Goal: Information Seeking & Learning: Find specific fact

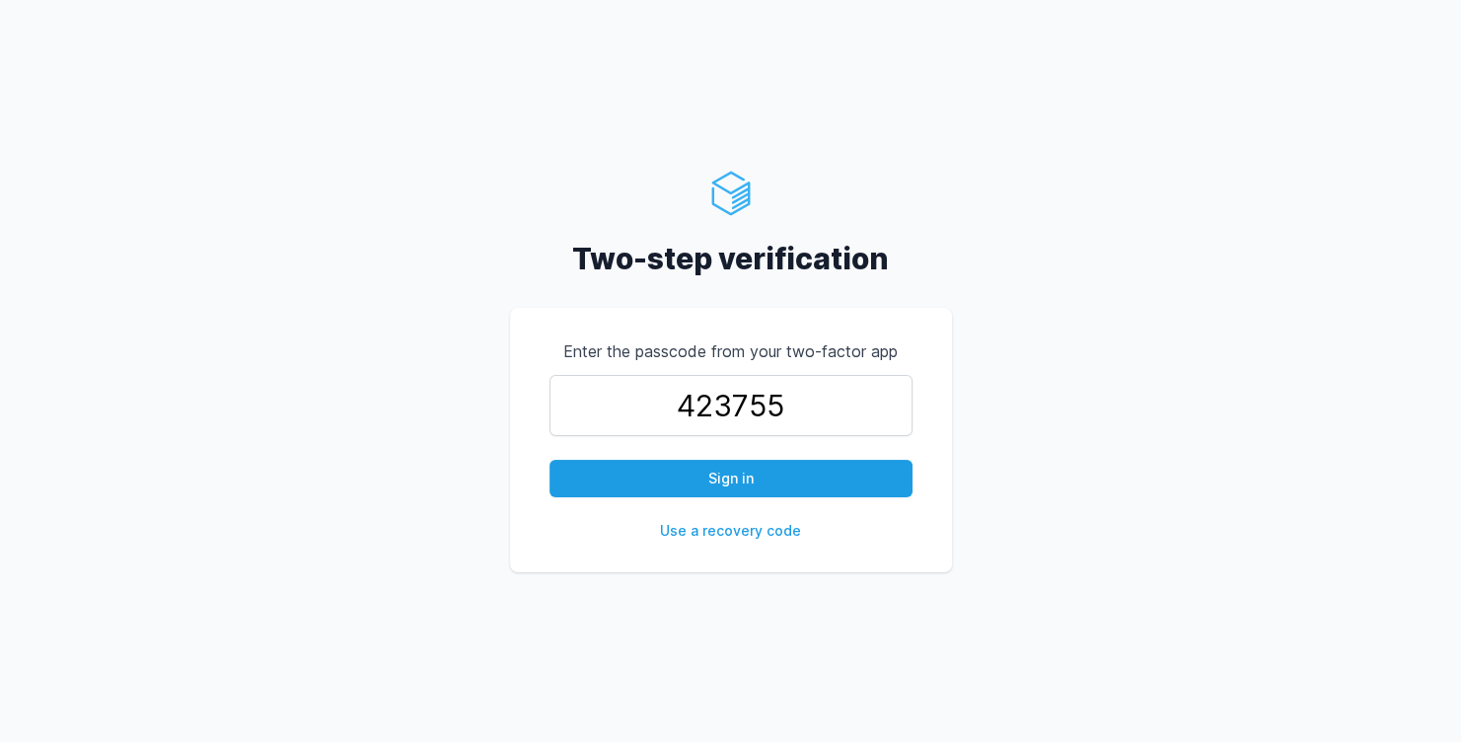
type input "423755"
click at [550, 460] on button "Sign in" at bounding box center [731, 478] width 363 height 37
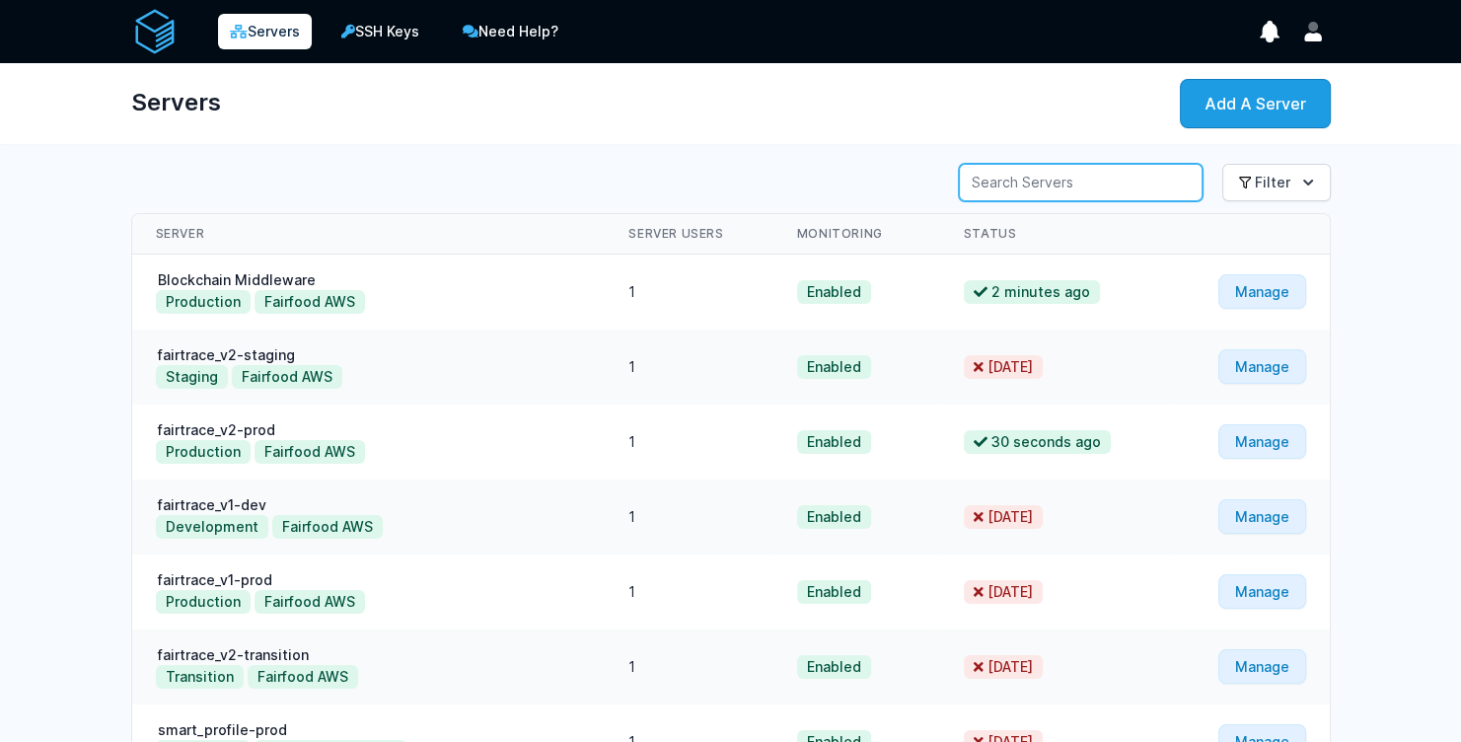
click at [1072, 184] on input "Server Search" at bounding box center [1081, 182] width 244 height 37
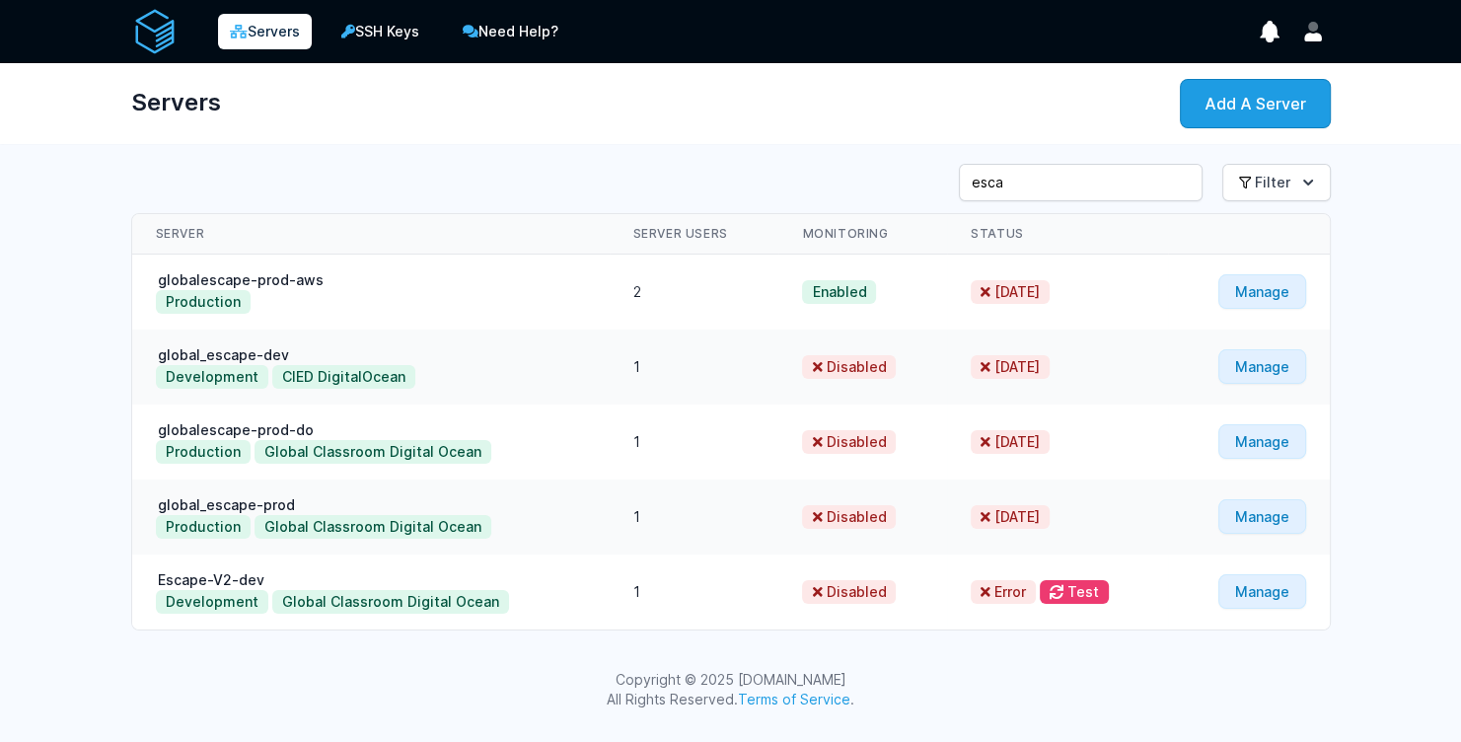
click at [456, 286] on td "globalescape-prod-aws Production" at bounding box center [371, 293] width 478 height 76
click at [1085, 185] on input "esca" at bounding box center [1081, 182] width 244 height 37
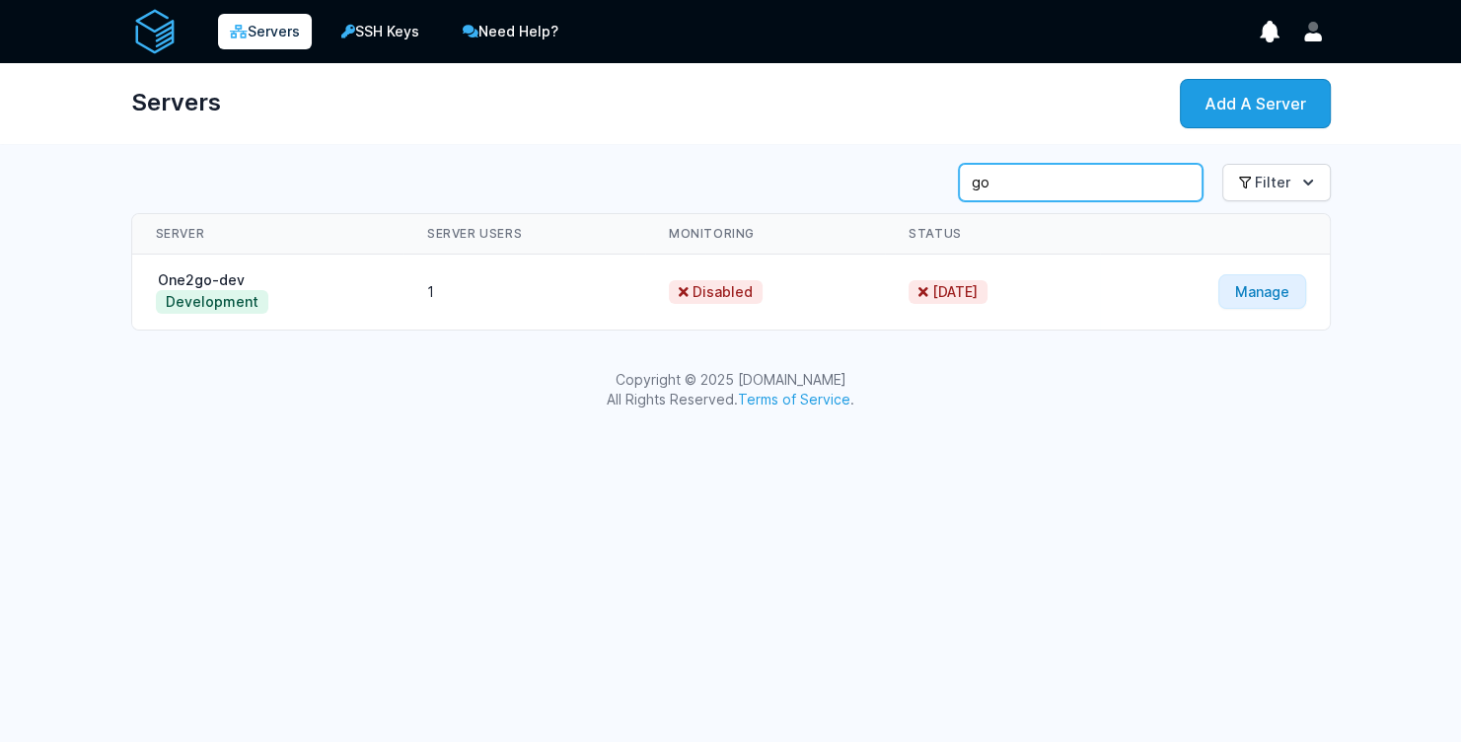
type input "g"
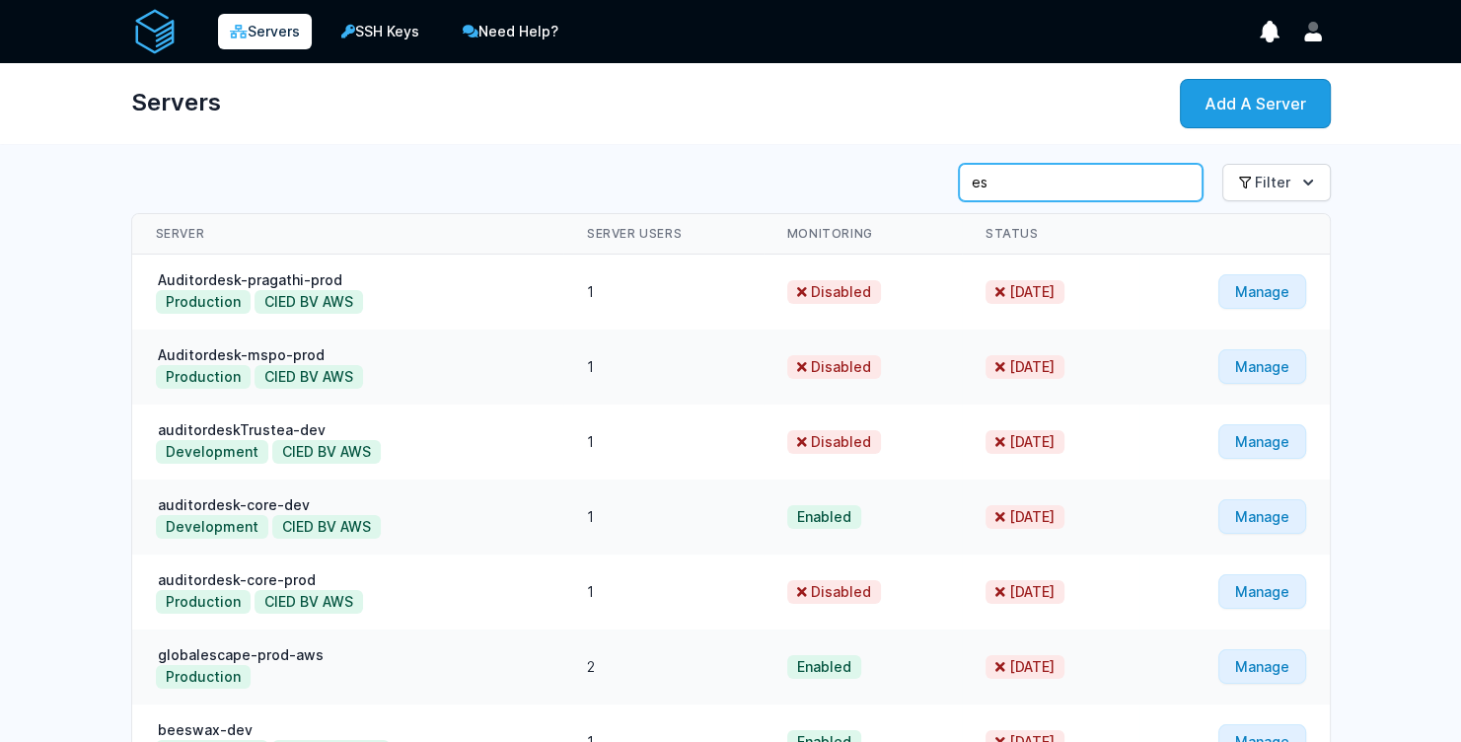
type input "e"
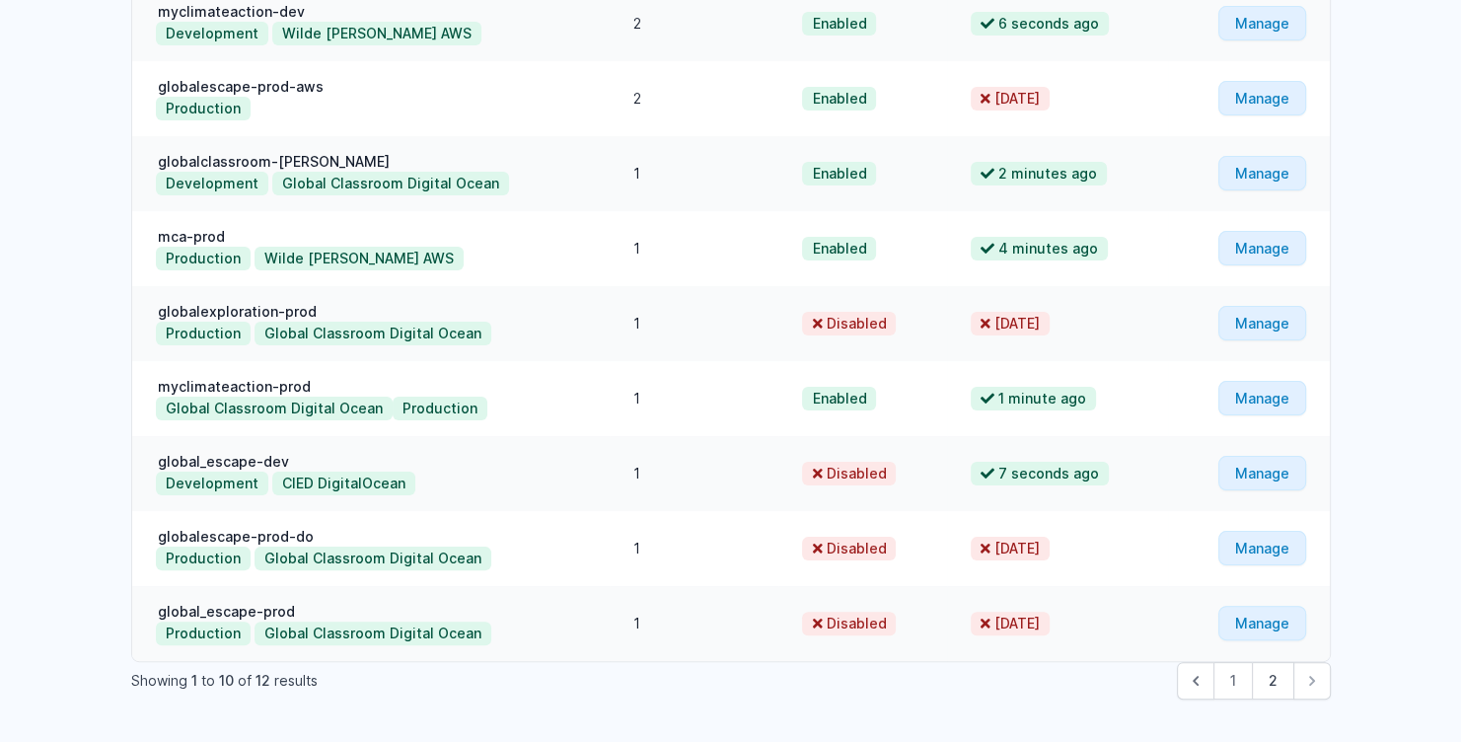
scroll to position [362, 0]
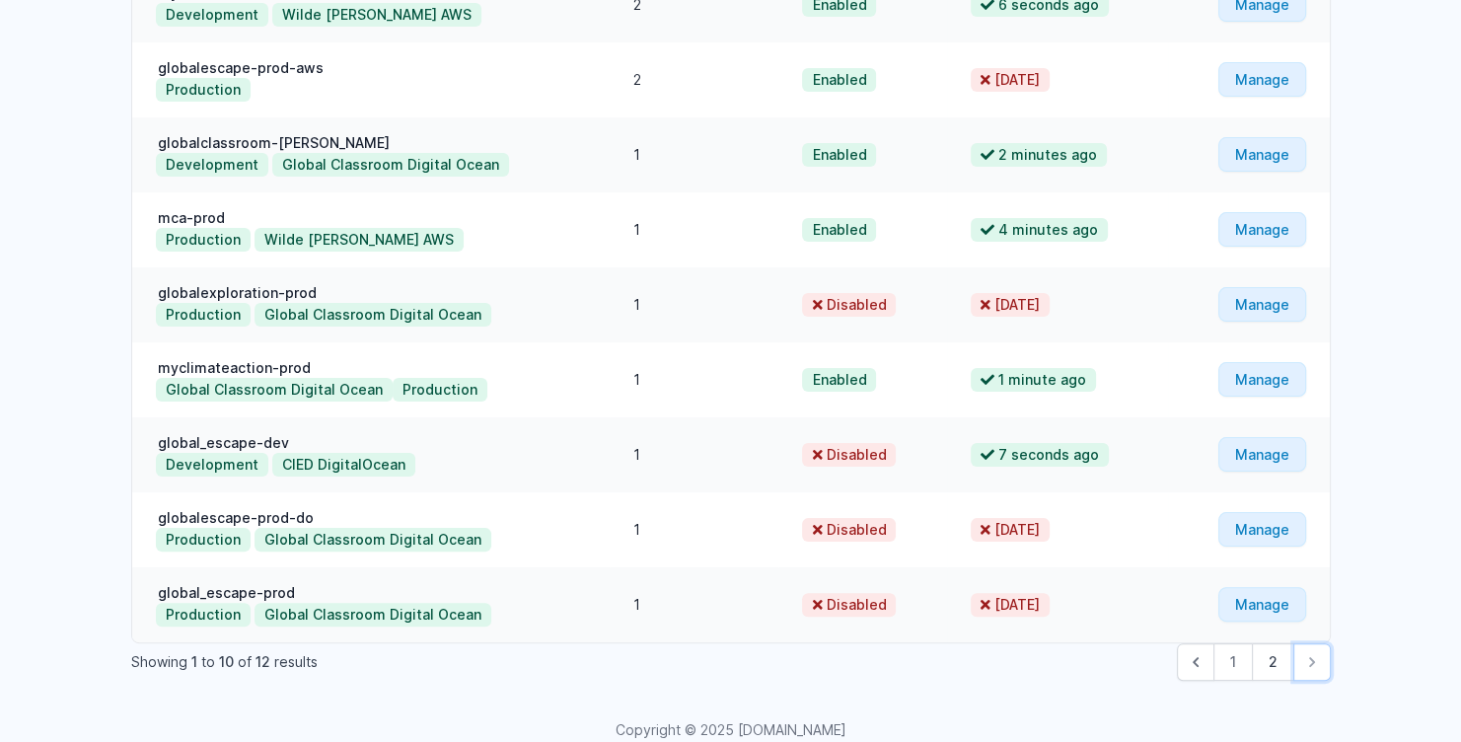
click at [1309, 664] on icon "Next &raquo;" at bounding box center [1313, 662] width 20 height 20
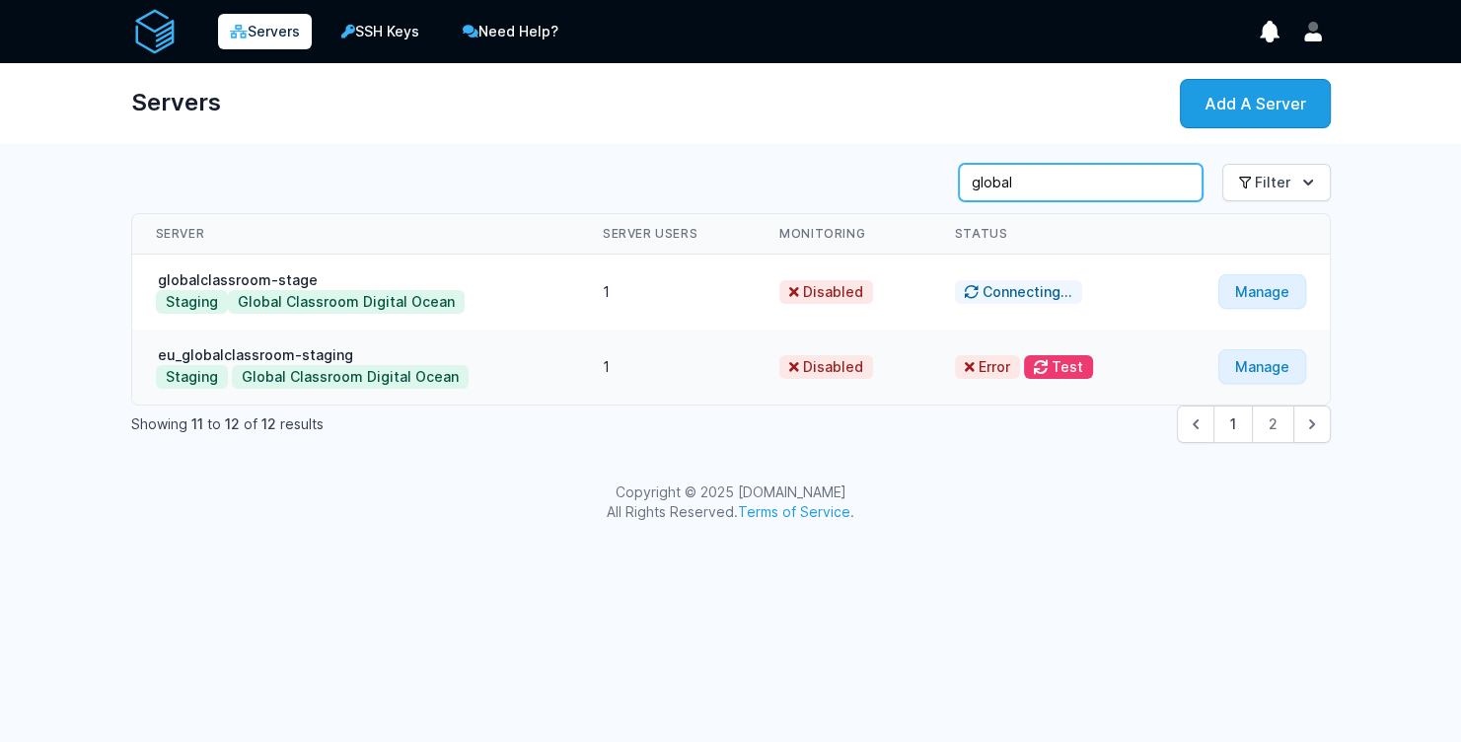
click at [1037, 179] on input "global" at bounding box center [1081, 182] width 244 height 37
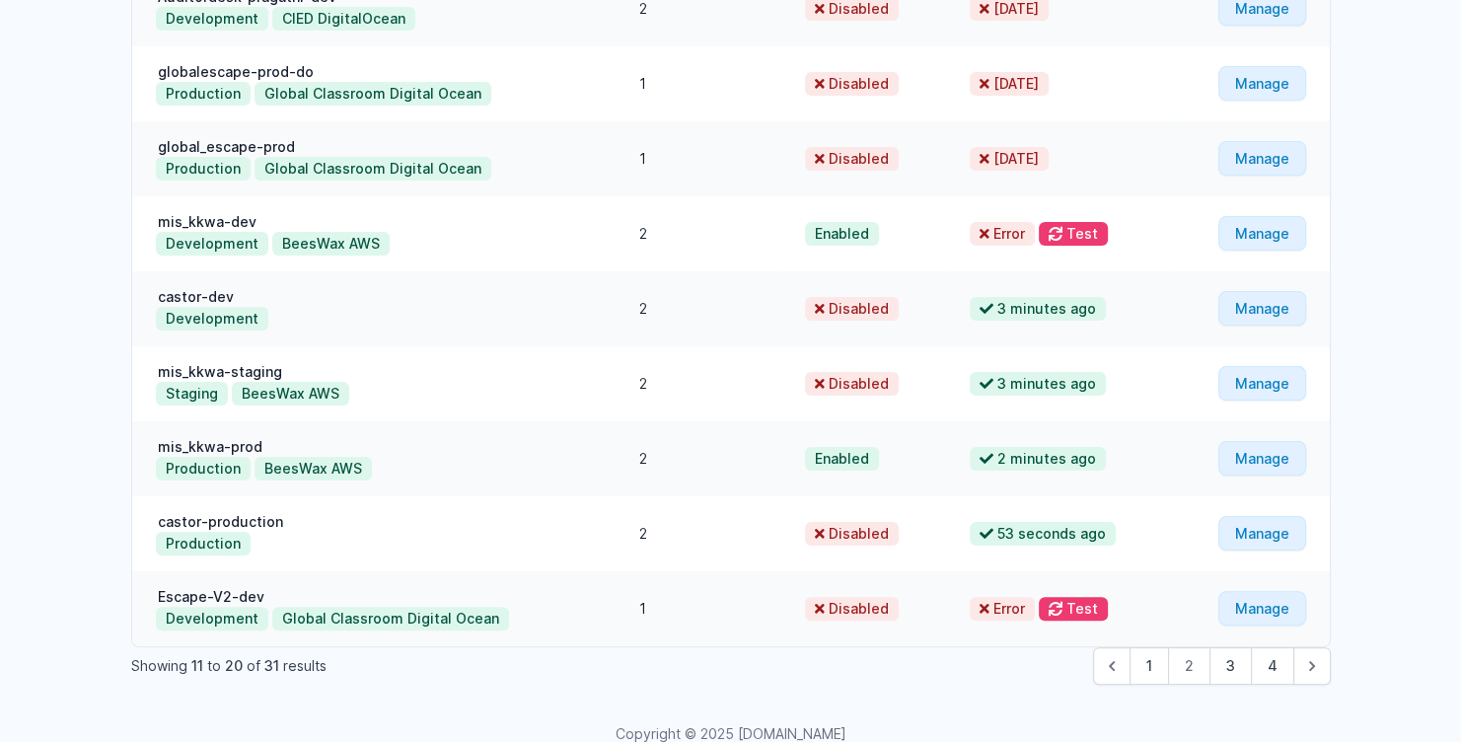
scroll to position [359, 0]
type input "es"
click at [224, 594] on link "Escape-V2-dev" at bounding box center [211, 595] width 111 height 17
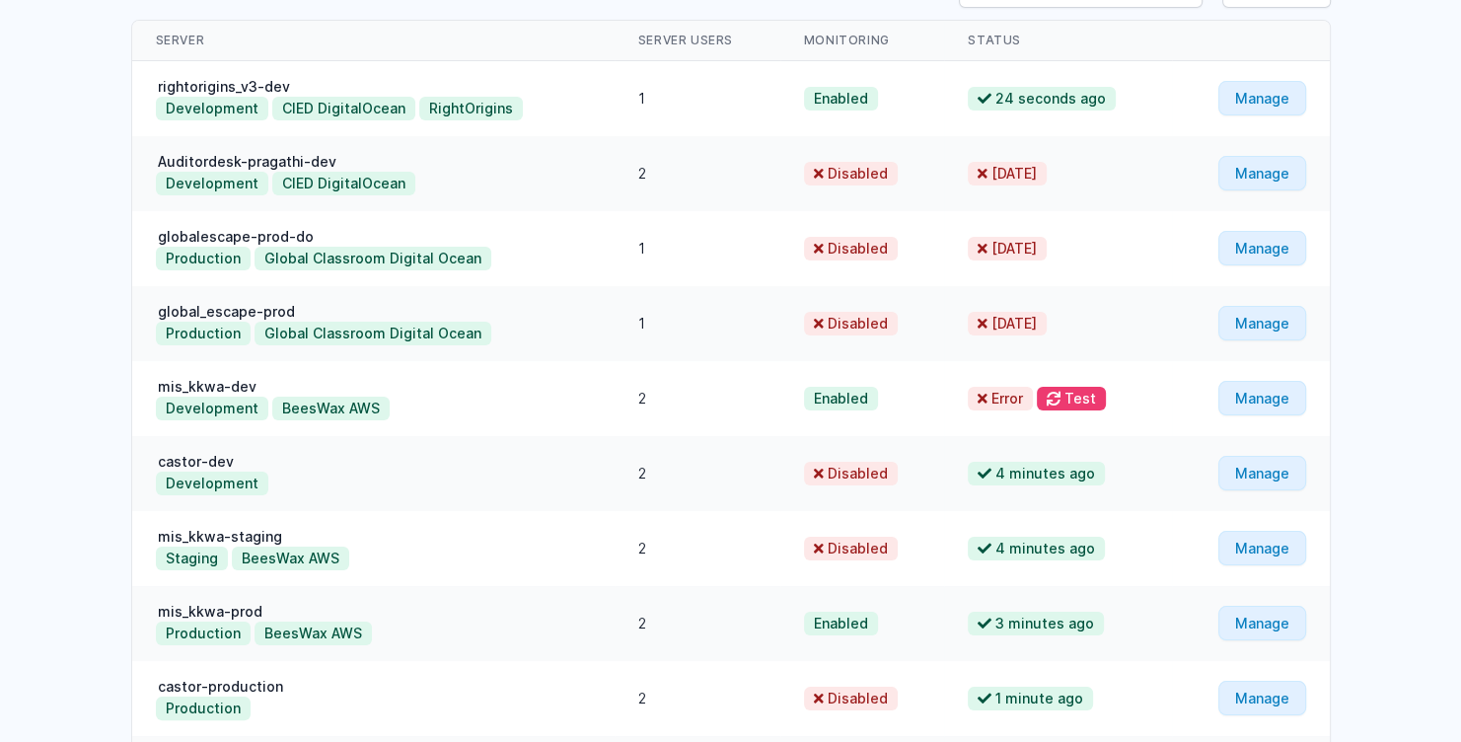
scroll to position [185, 0]
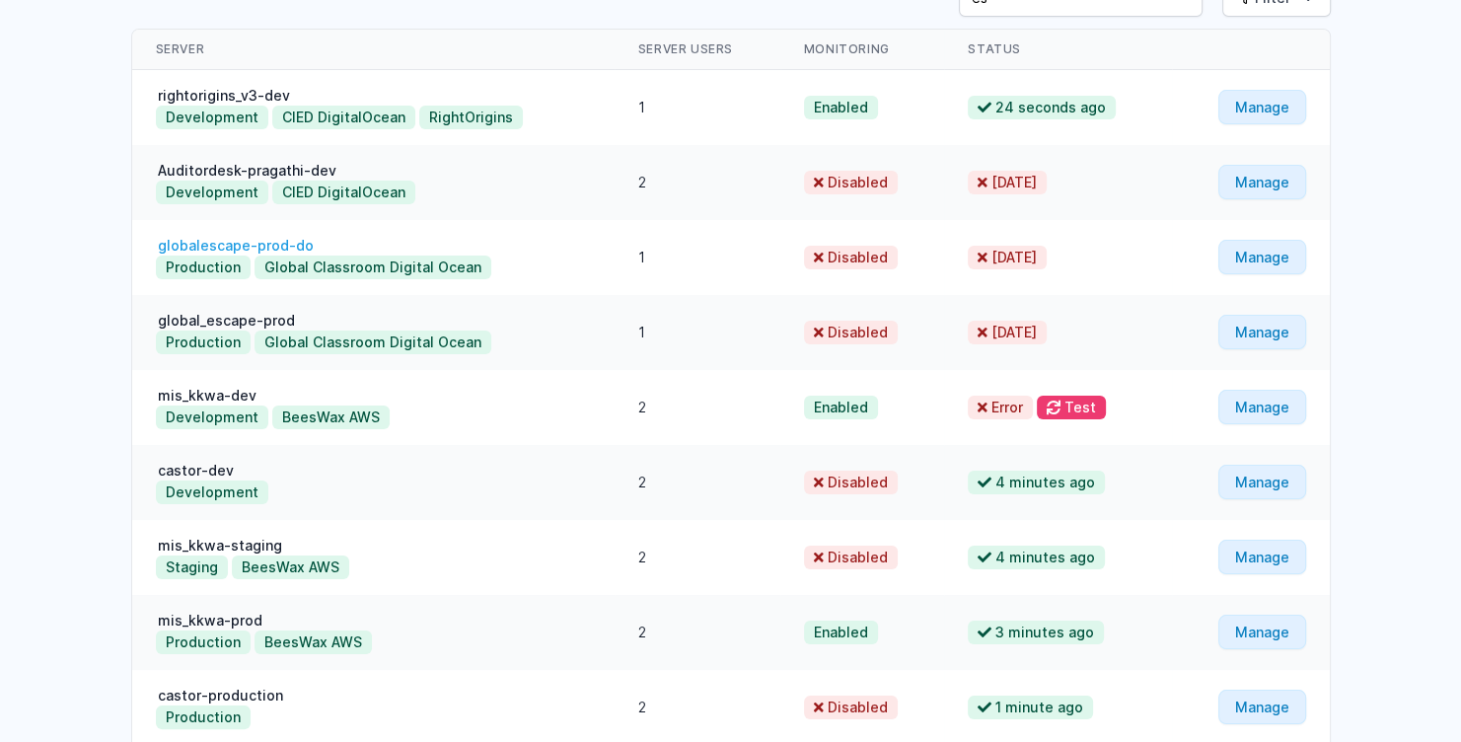
click at [234, 237] on link "globalescape-prod-do" at bounding box center [236, 245] width 160 height 17
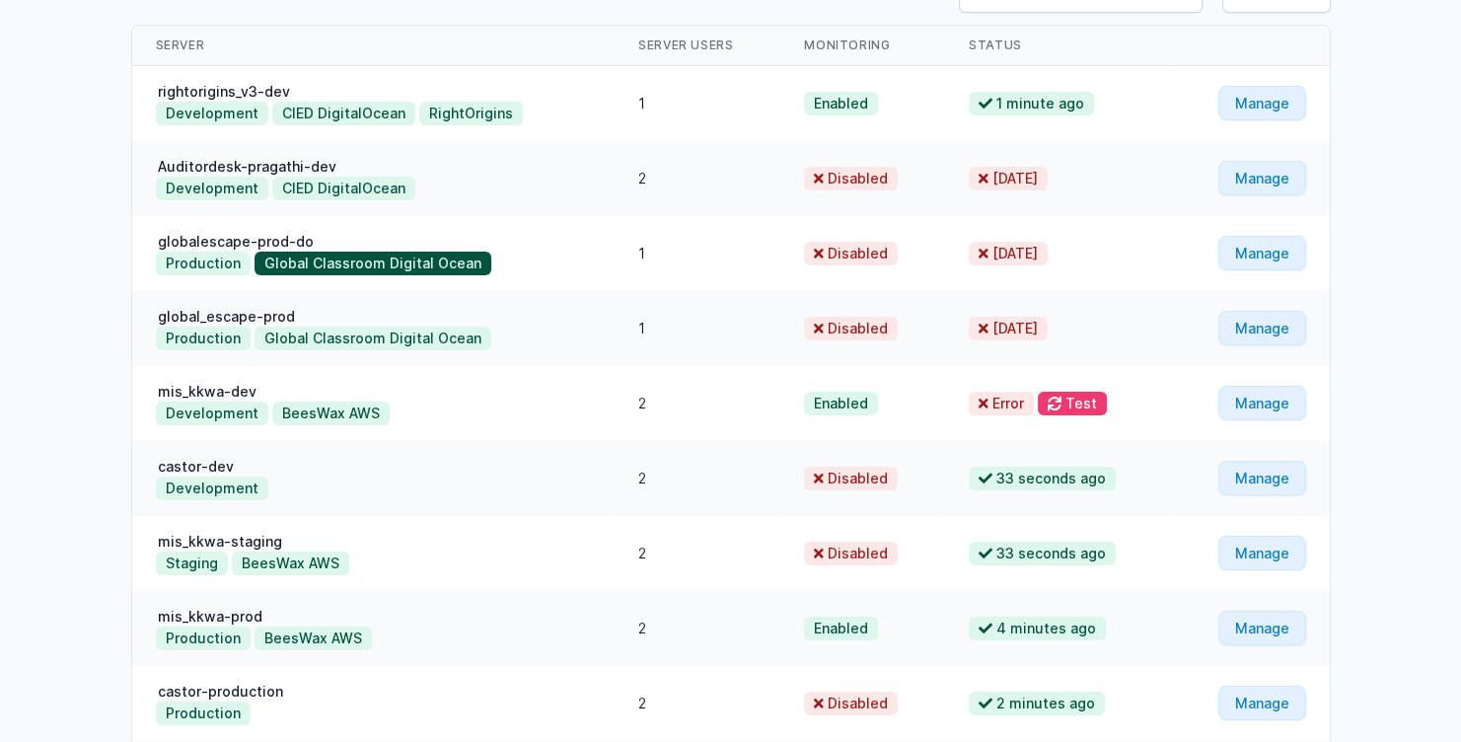
scroll to position [185, 0]
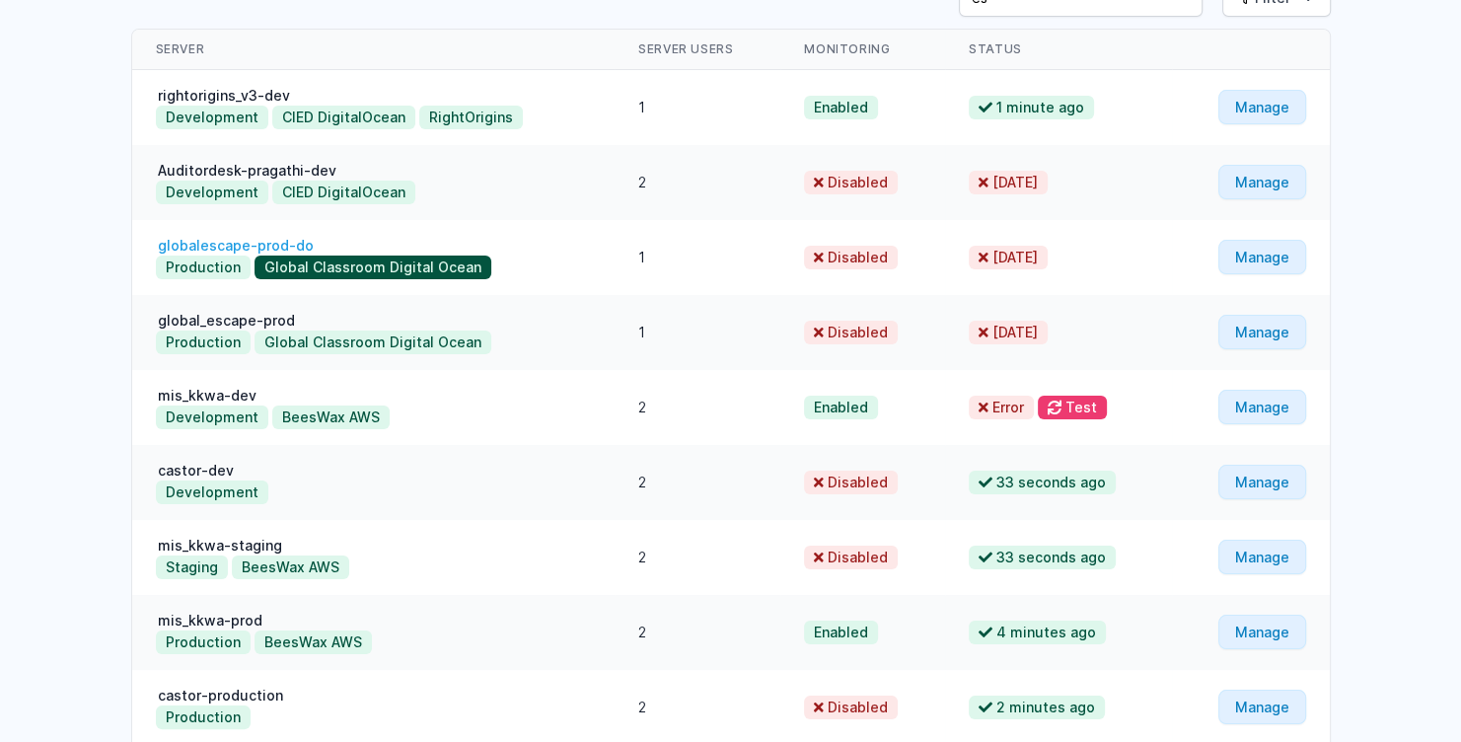
click at [268, 245] on link "globalescape-prod-do" at bounding box center [236, 245] width 160 height 17
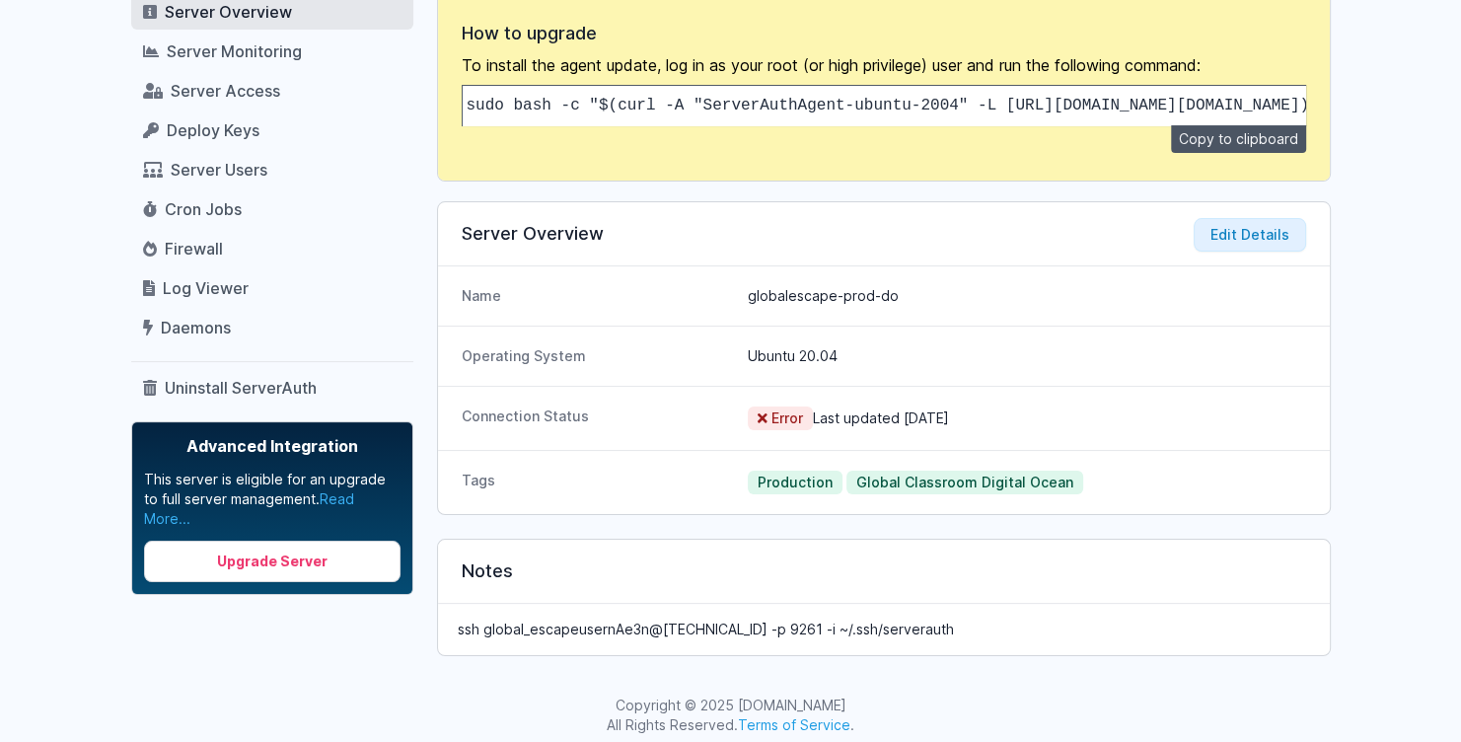
scroll to position [252, 0]
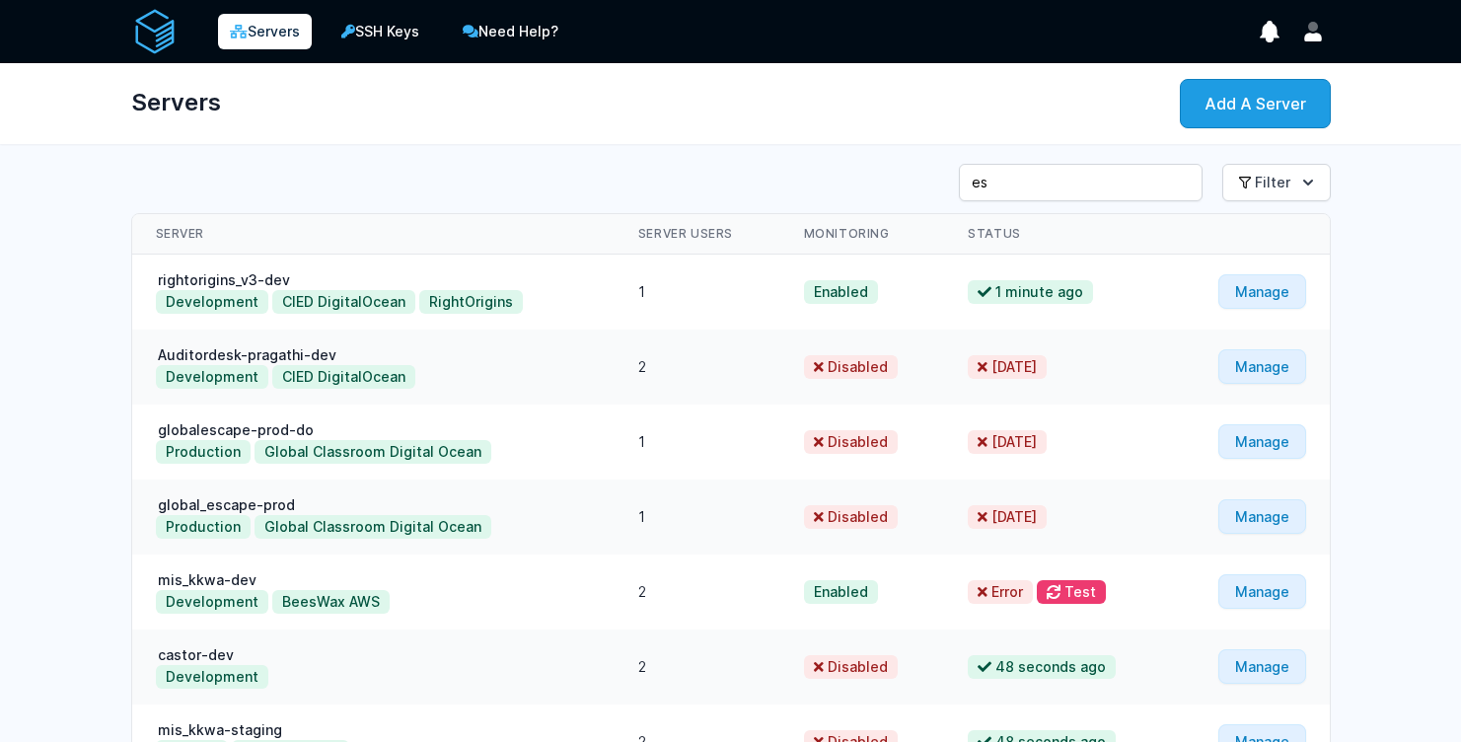
scroll to position [185, 0]
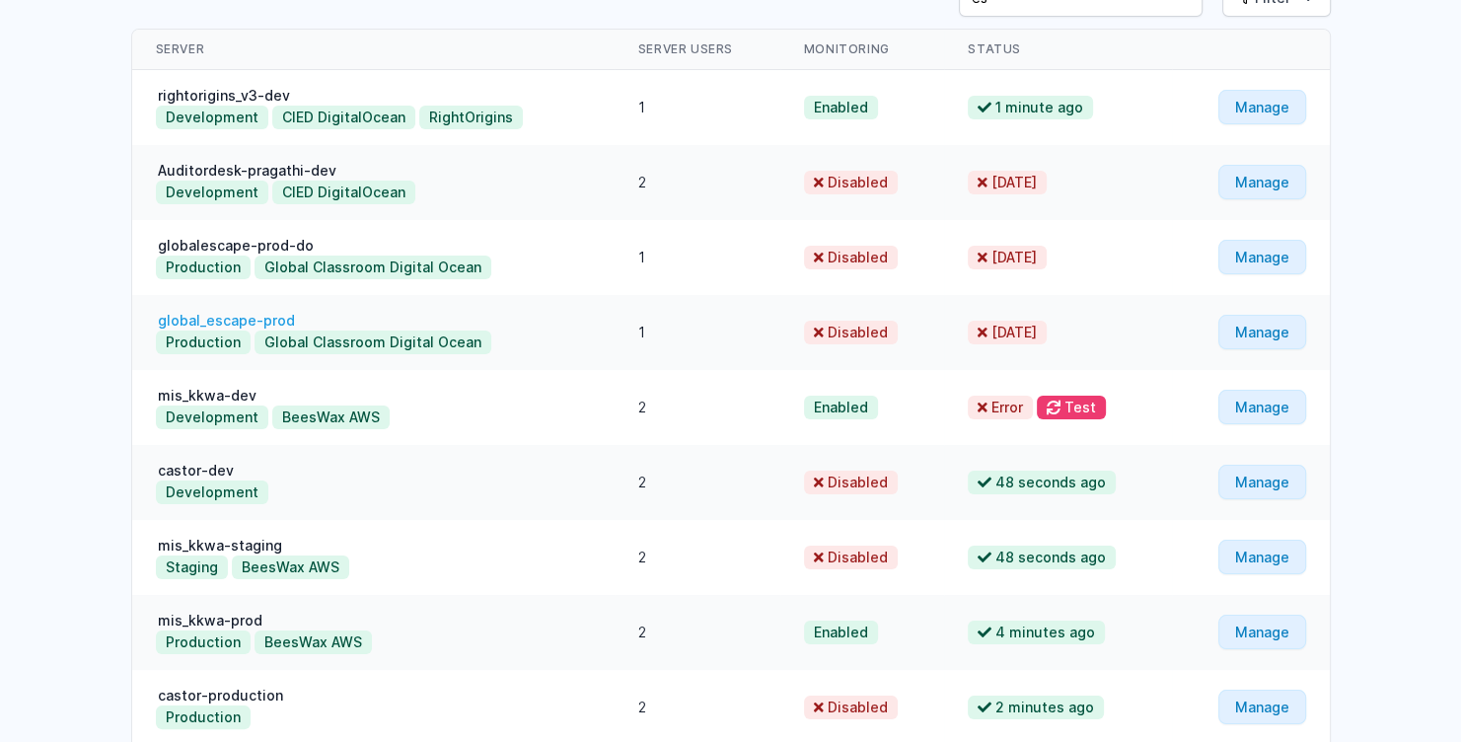
click at [282, 317] on link "global_escape-prod" at bounding box center [226, 320] width 141 height 17
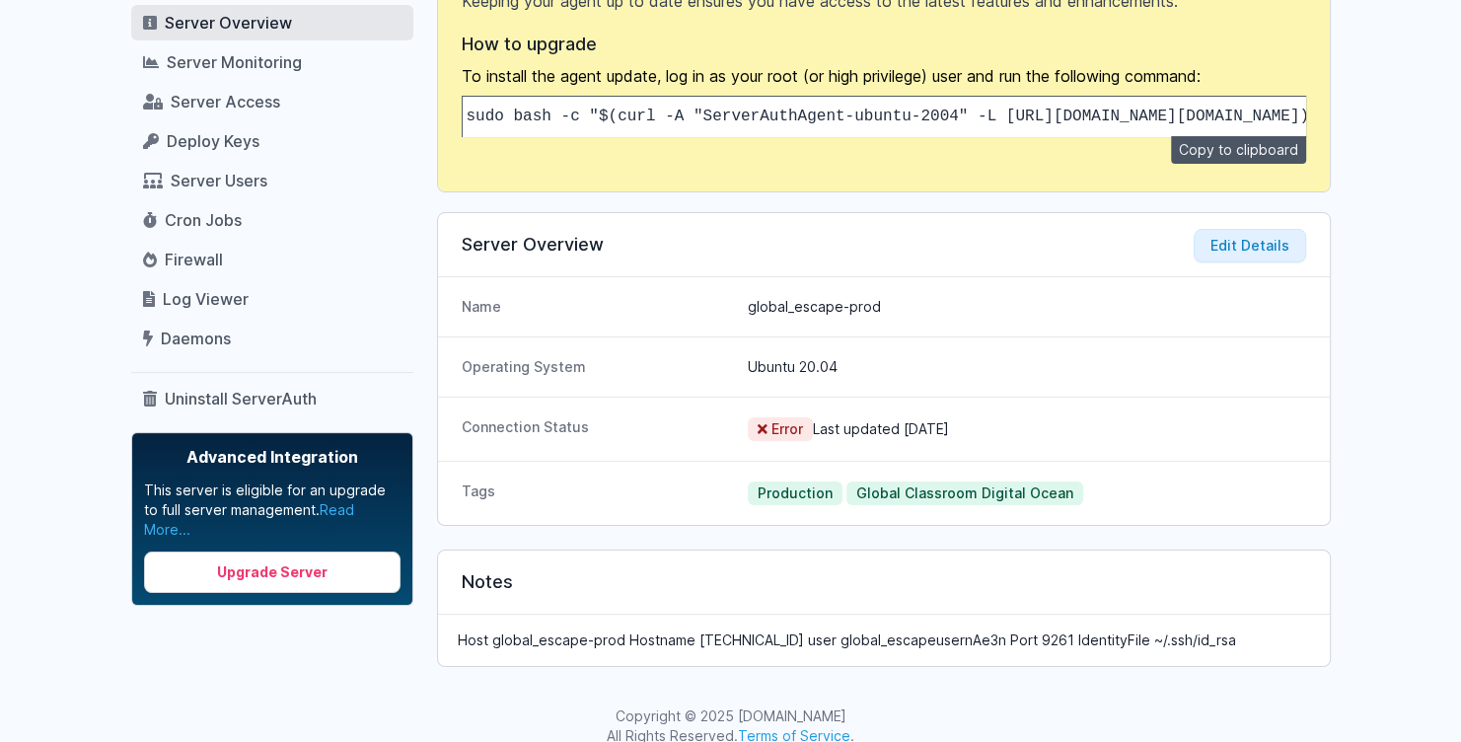
scroll to position [232, 0]
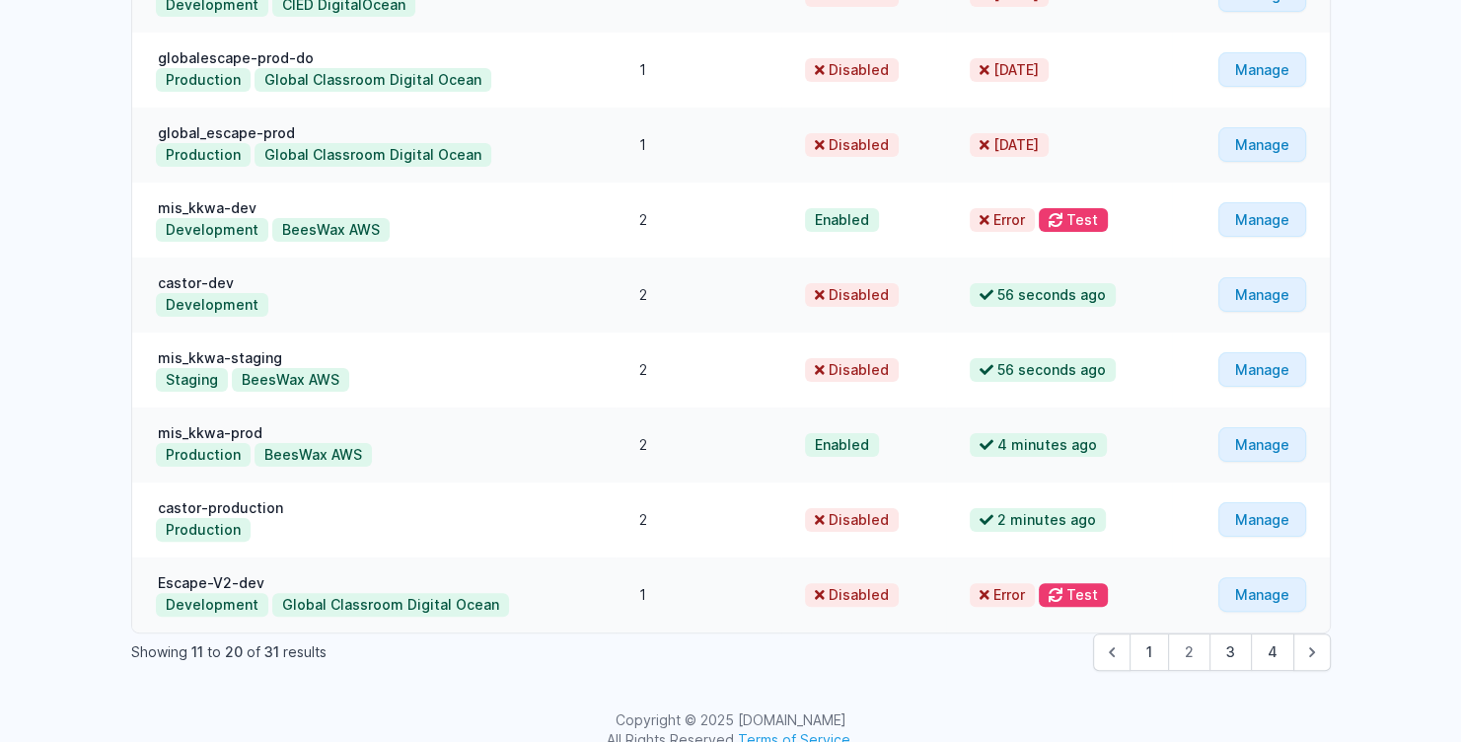
scroll to position [398, 0]
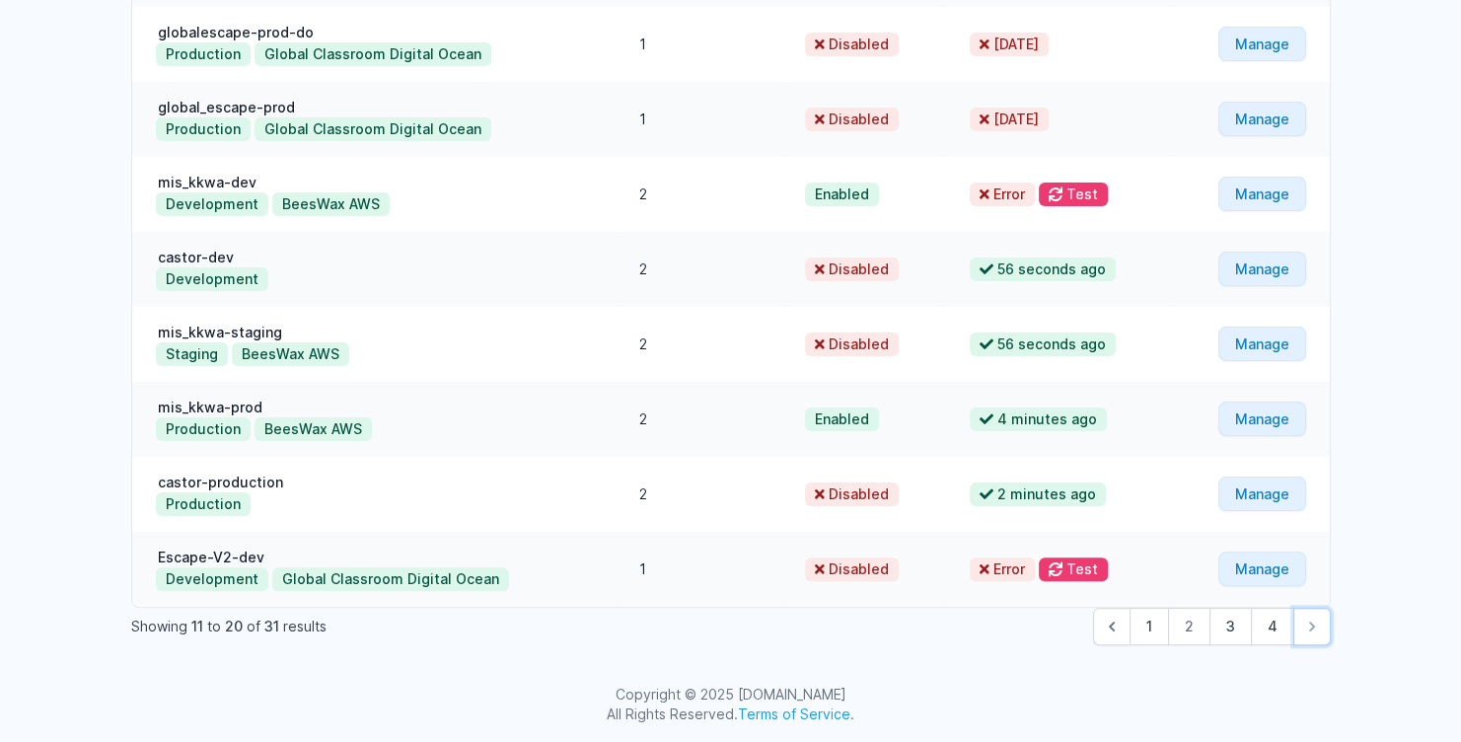
click at [1309, 630] on icon "Next &raquo;" at bounding box center [1313, 627] width 20 height 20
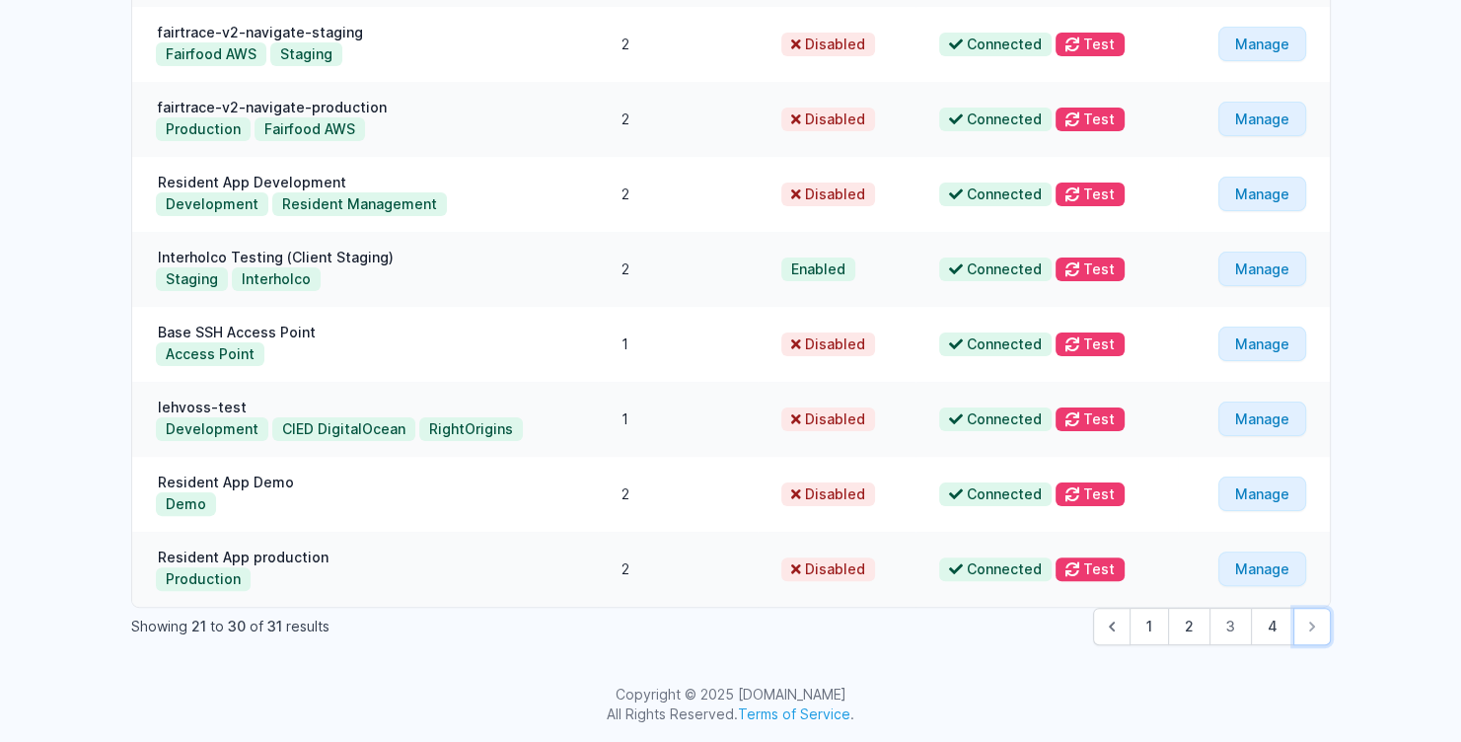
click at [1309, 630] on icon "Next &raquo;" at bounding box center [1313, 627] width 20 height 20
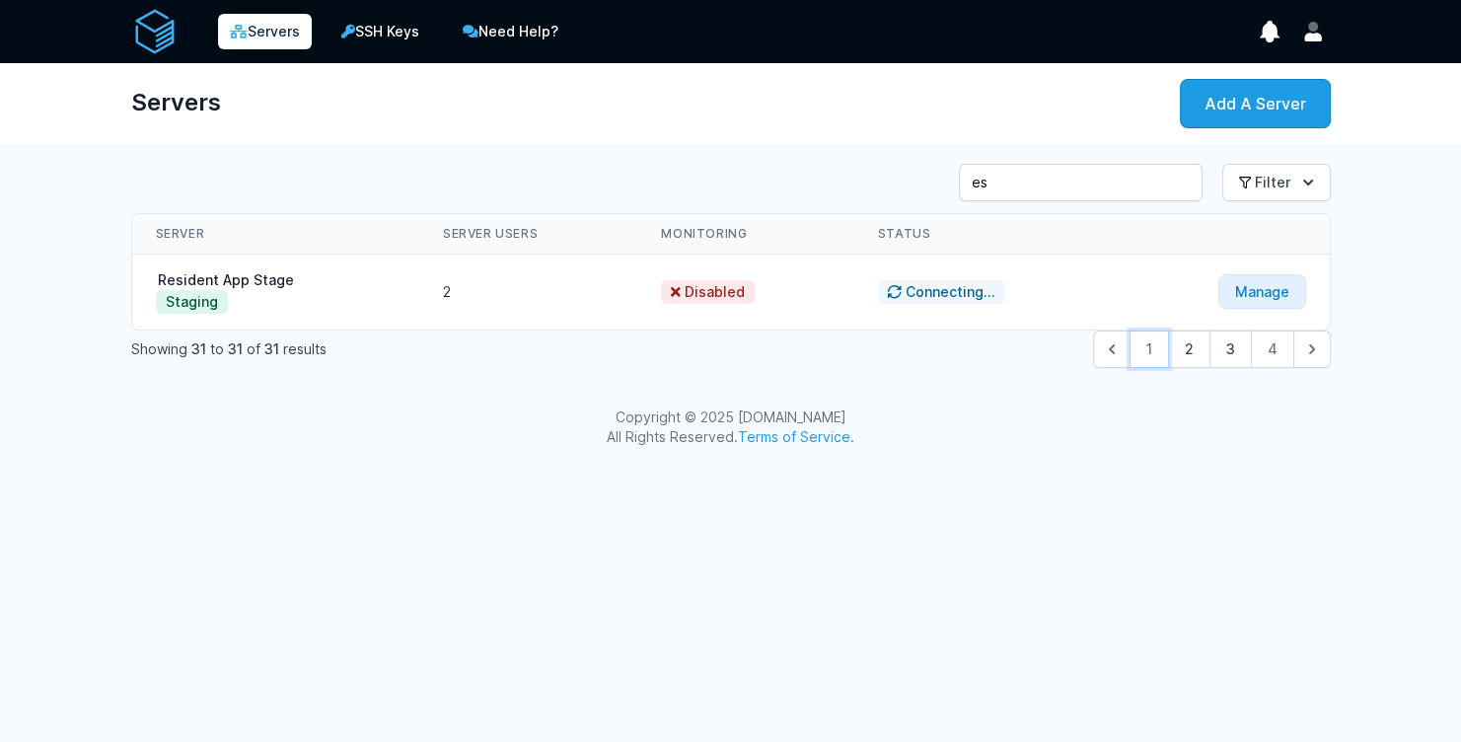
click at [1159, 359] on button "1" at bounding box center [1149, 349] width 39 height 37
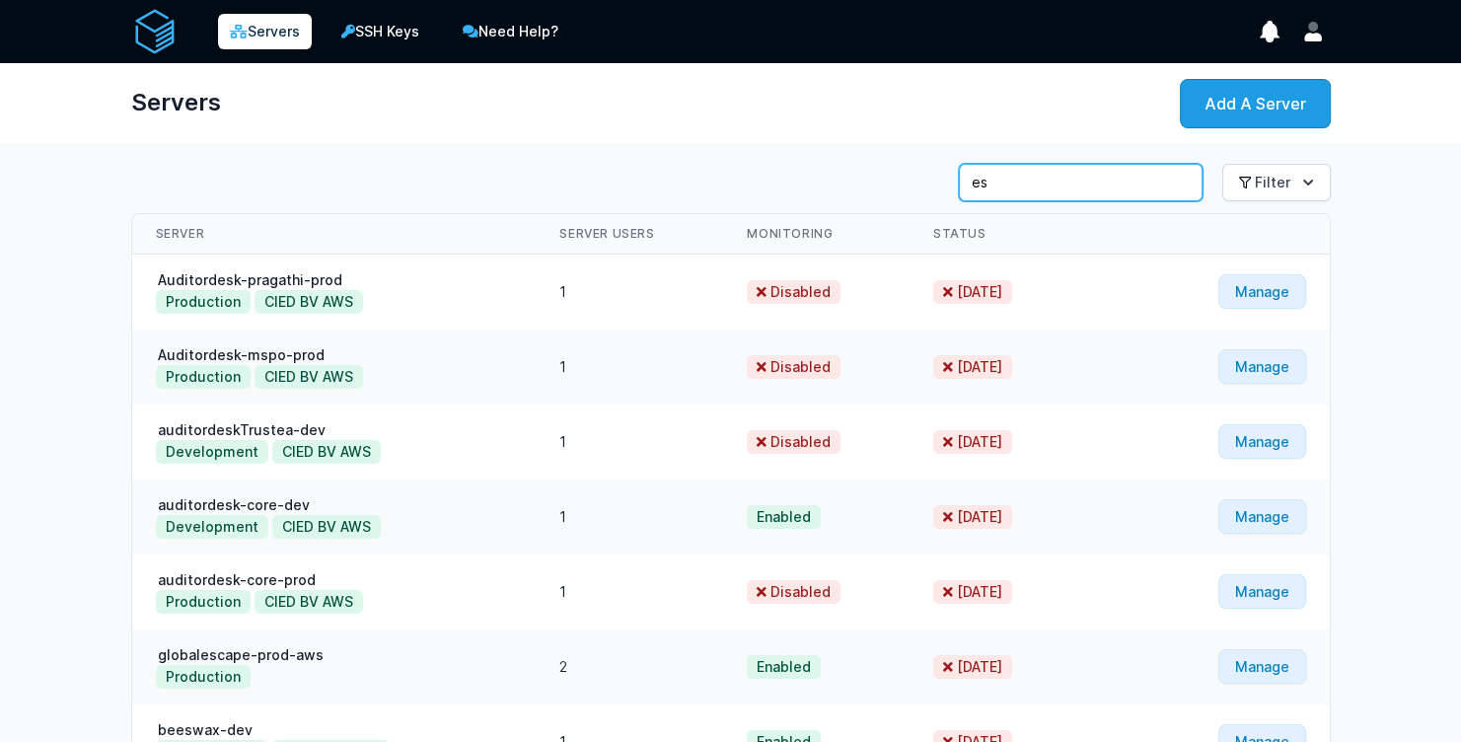
click at [1064, 180] on input "es" at bounding box center [1081, 182] width 244 height 37
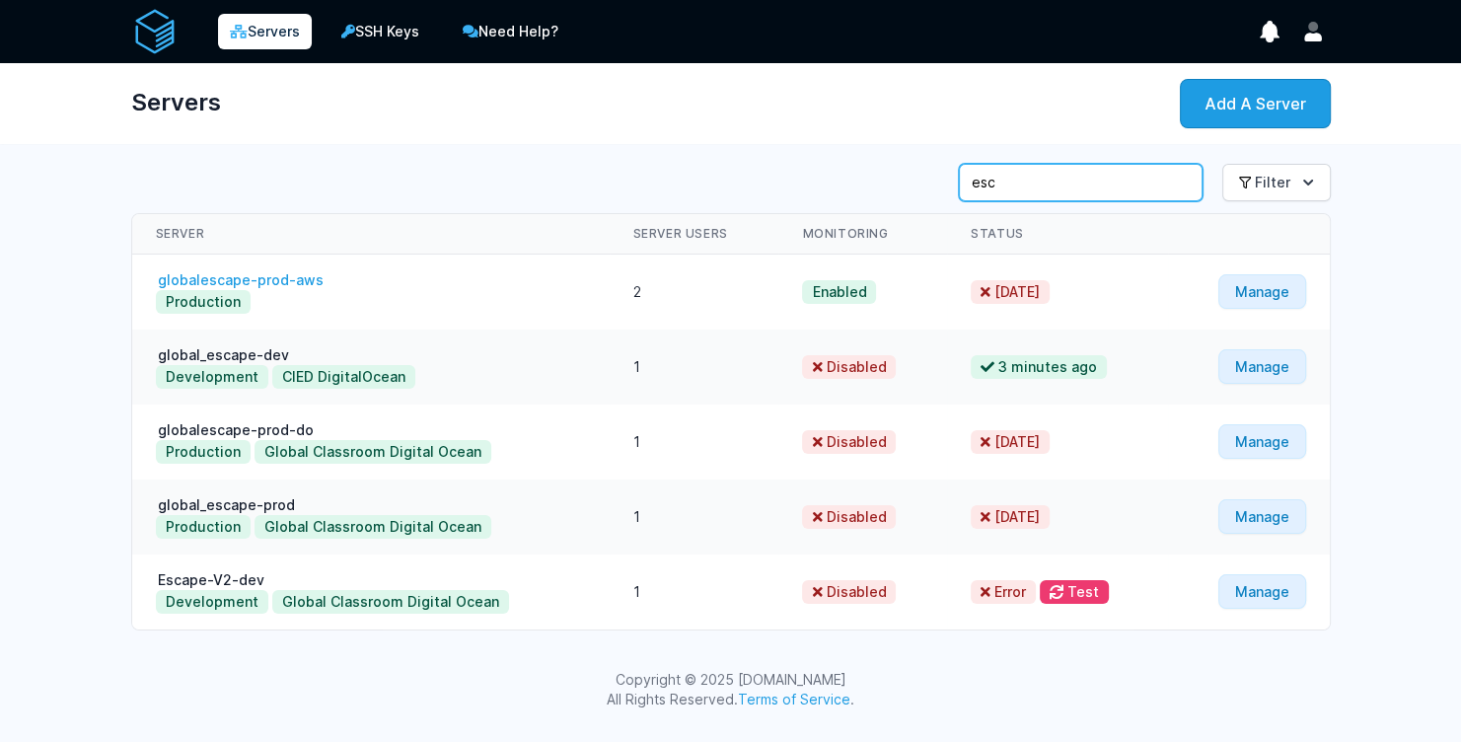
type input "esc"
click at [285, 282] on link "globalescape-prod-aws" at bounding box center [241, 279] width 170 height 17
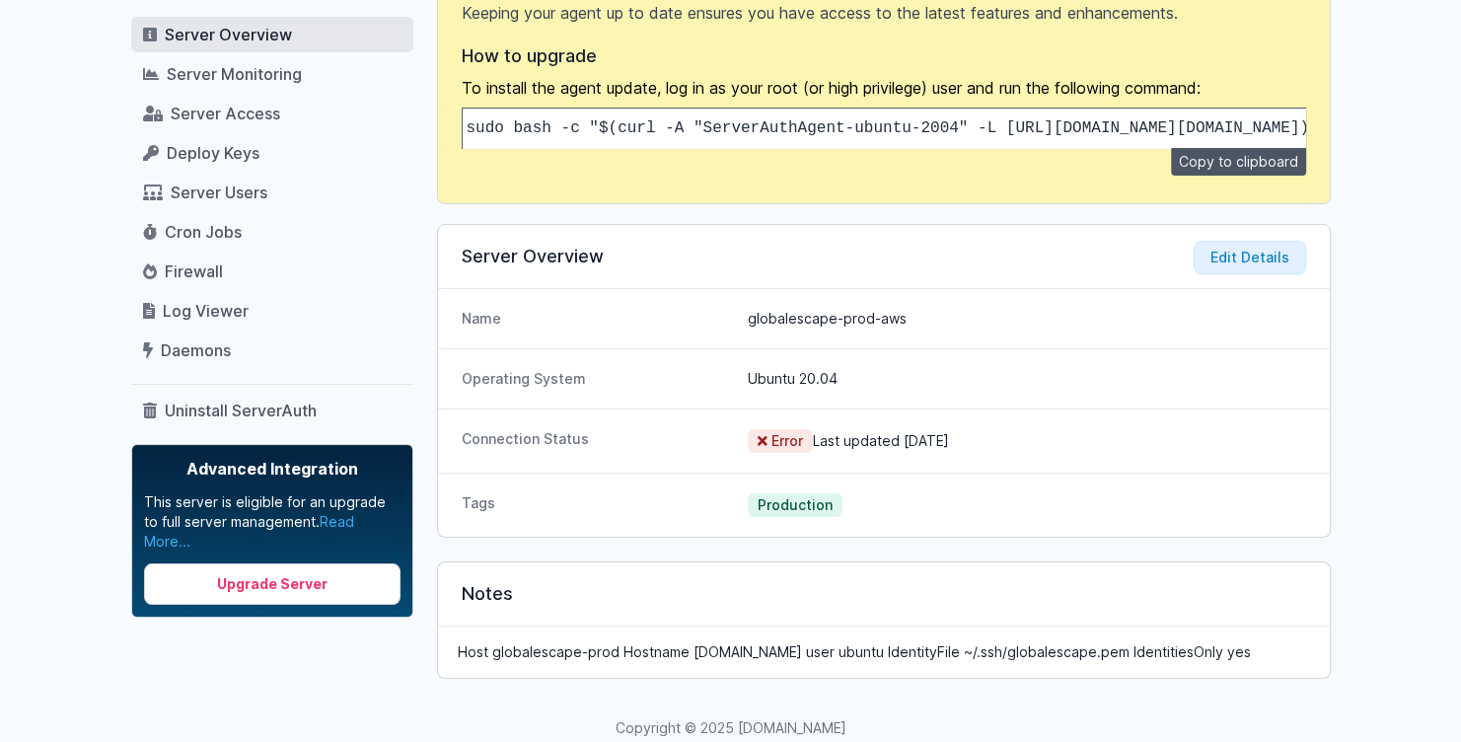
scroll to position [229, 0]
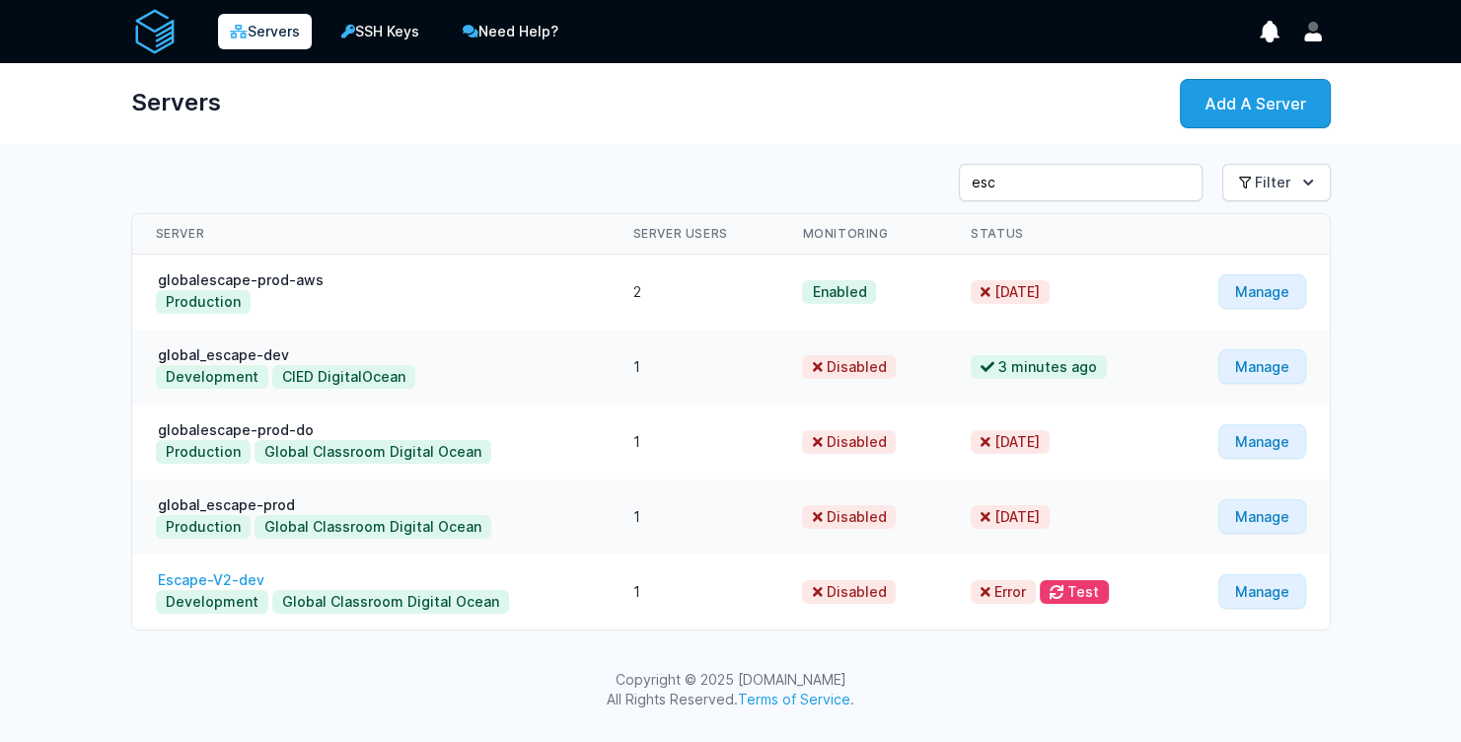
click at [235, 577] on link "Escape-V2-dev" at bounding box center [211, 579] width 111 height 17
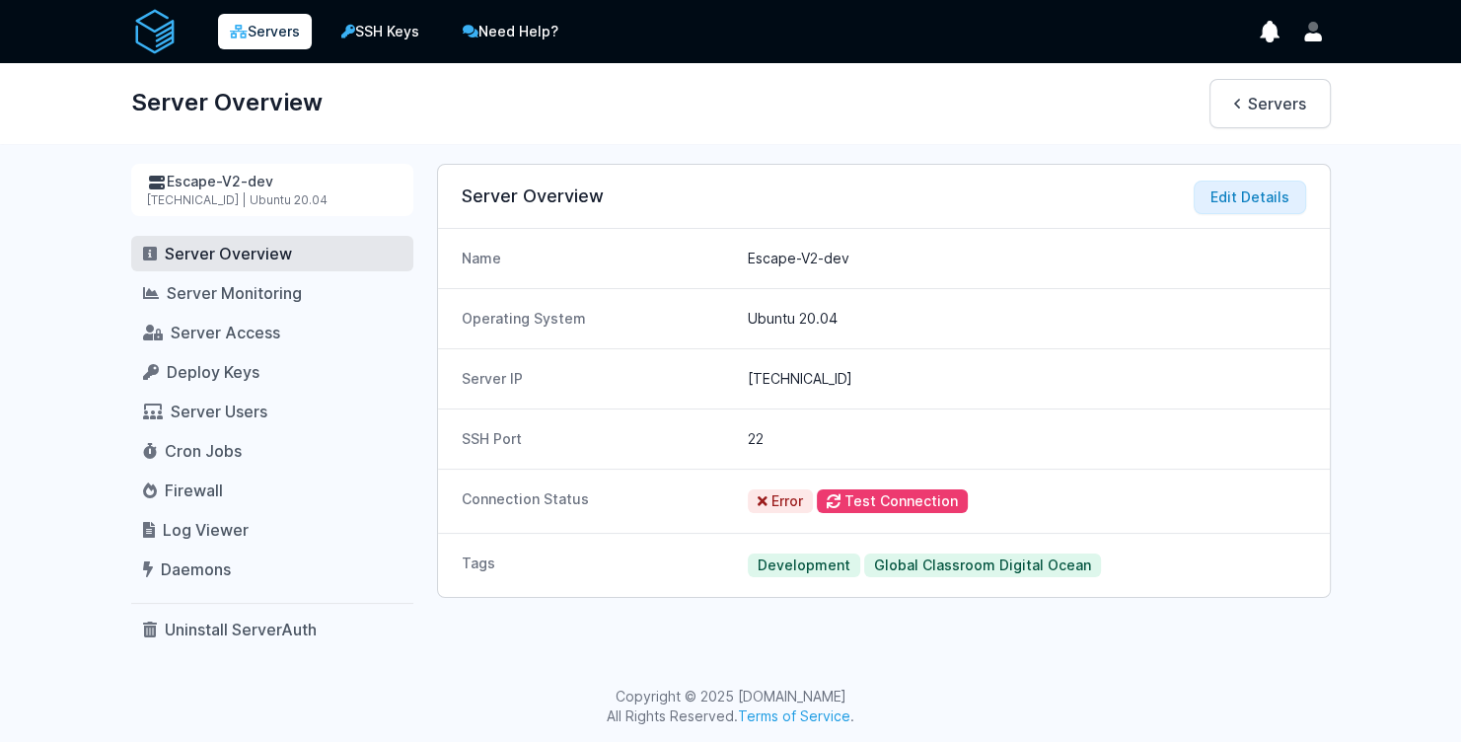
scroll to position [4, 0]
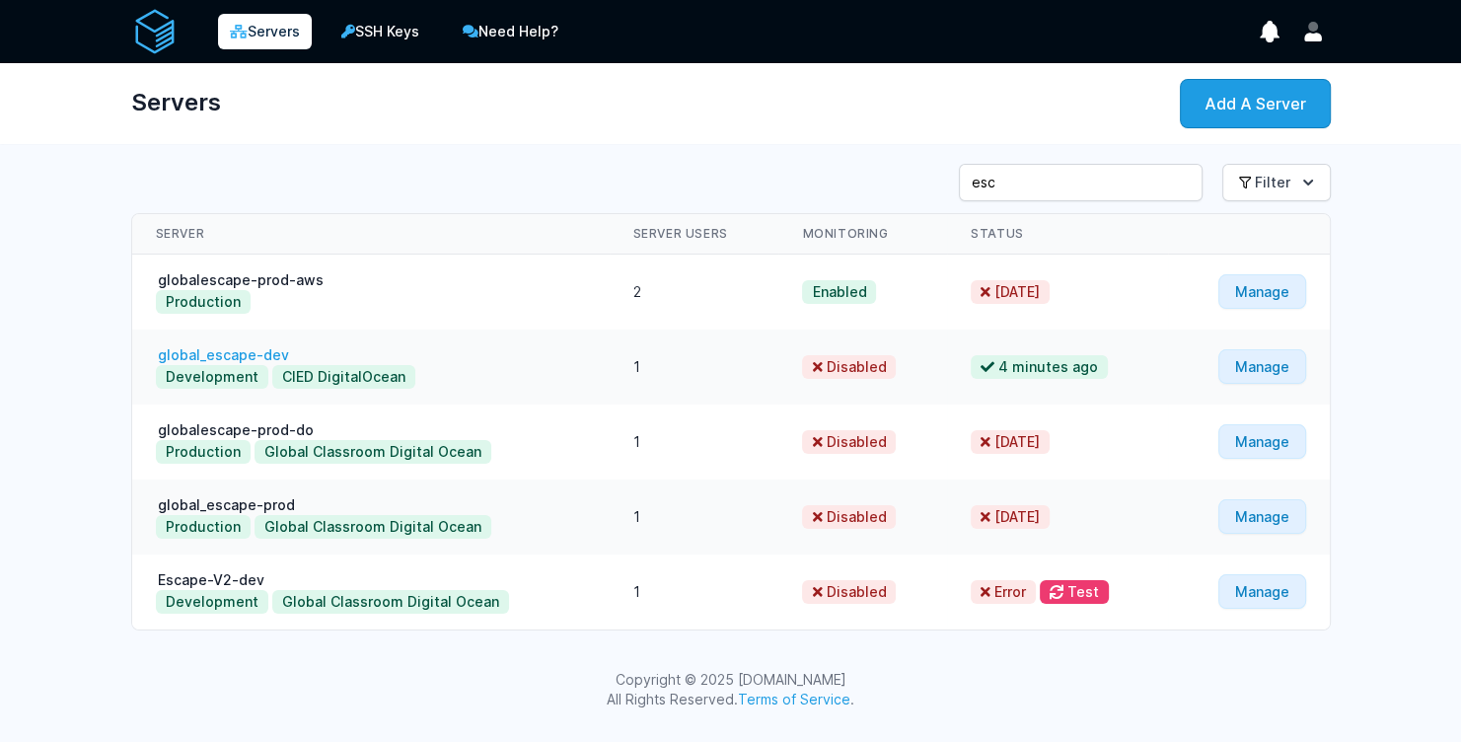
click at [257, 350] on link "global_escape-dev" at bounding box center [223, 354] width 135 height 17
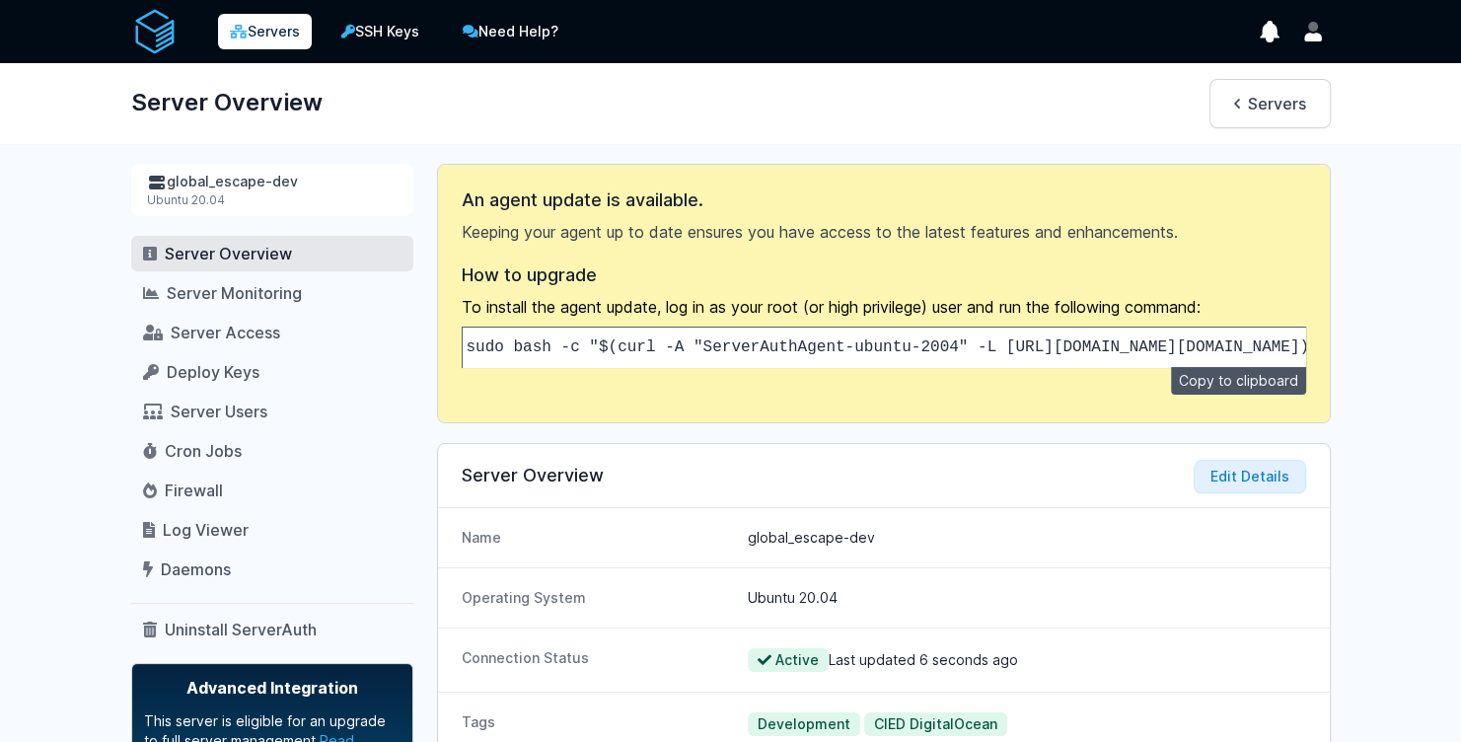
scroll to position [252, 0]
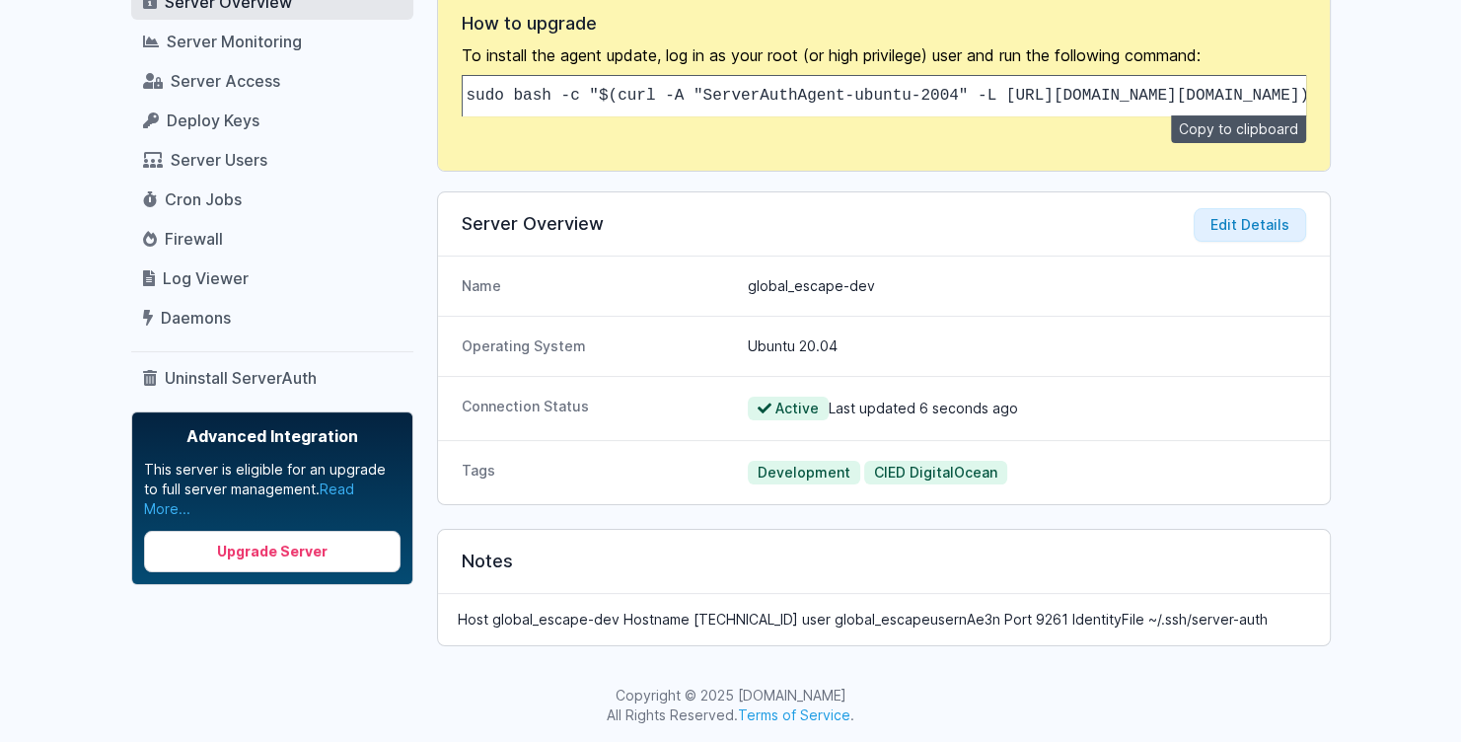
click at [994, 618] on p "Host global_escape-dev Hostname [TECHNICAL_ID] user global_escapeusernAe3n Port…" at bounding box center [884, 620] width 853 height 20
